Goal: Transaction & Acquisition: Purchase product/service

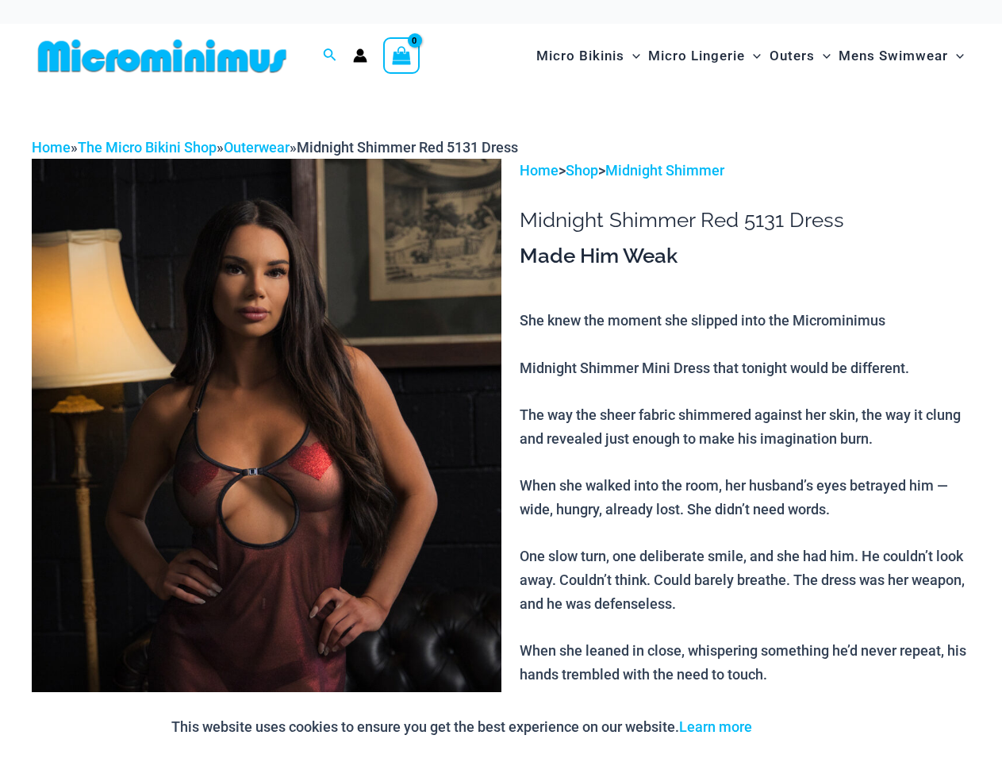
click at [501, 381] on img at bounding box center [267, 511] width 470 height 704
click at [330, 56] on div at bounding box center [501, 381] width 1002 height 762
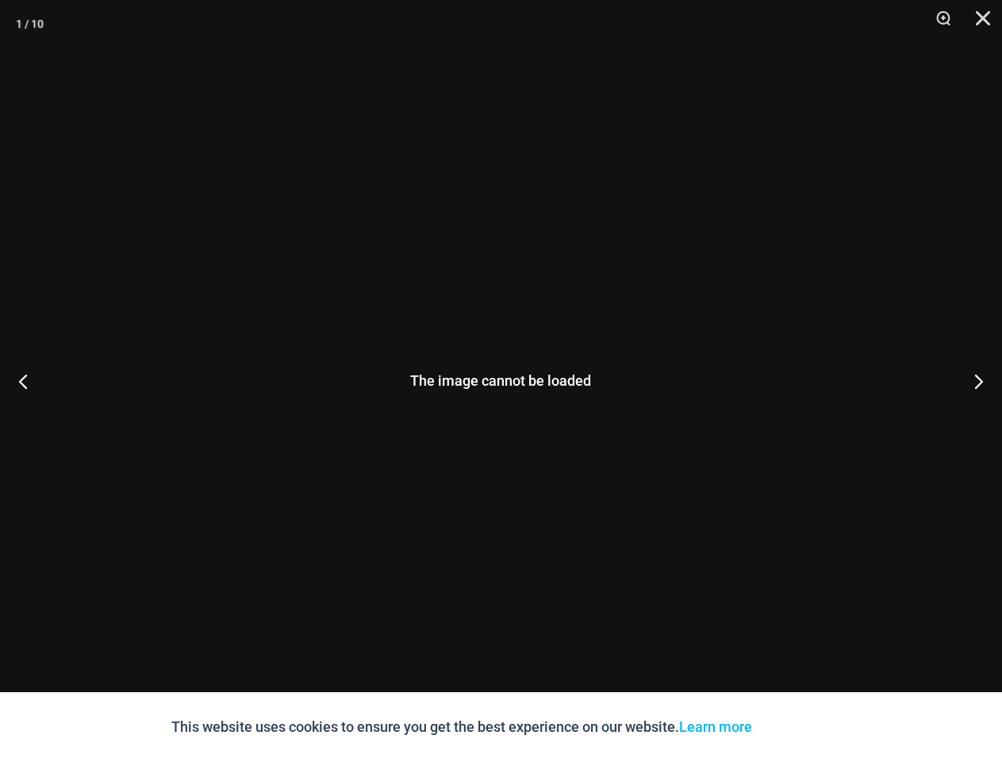
click at [267, 460] on div "The image cannot be loaded" at bounding box center [501, 381] width 1002 height 762
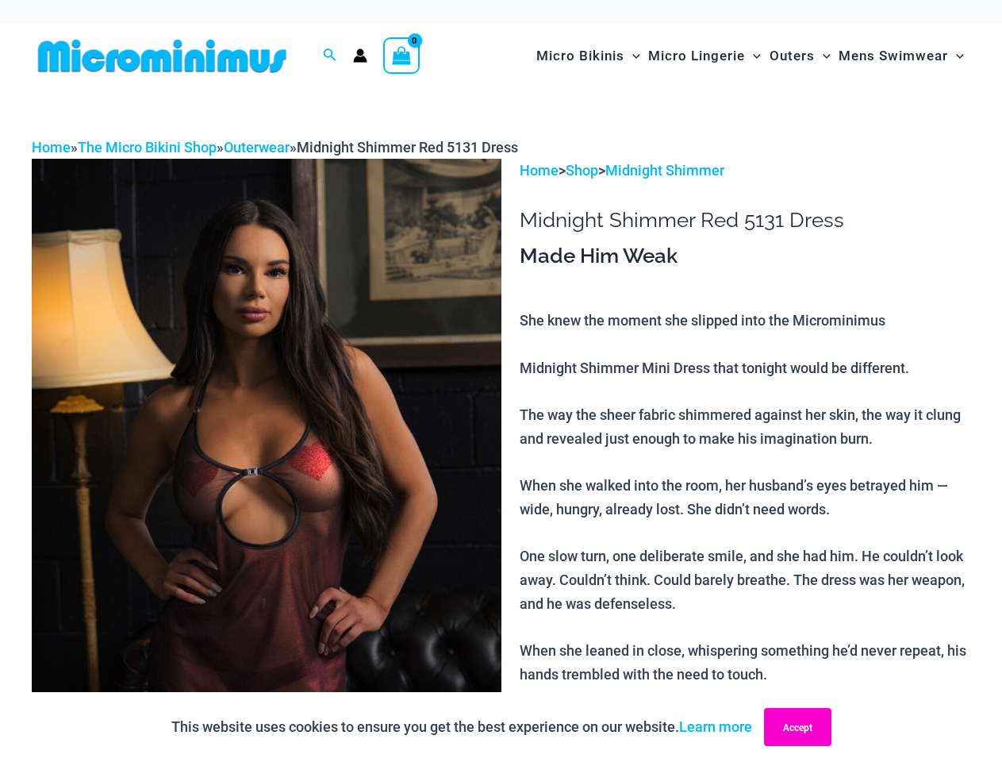
click at [800, 727] on button "Accept" at bounding box center [797, 727] width 67 height 38
